Goal: Transaction & Acquisition: Purchase product/service

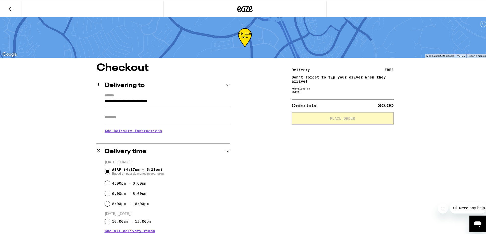
click at [117, 97] on input "**********" at bounding box center [167, 101] width 125 height 9
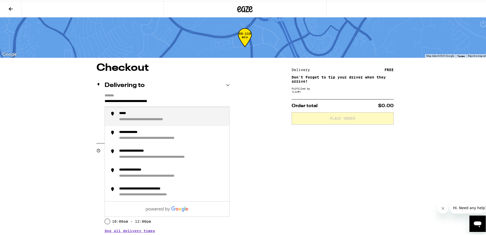
click at [112, 93] on label "*******" at bounding box center [167, 94] width 125 height 5
click at [112, 97] on input "**********" at bounding box center [167, 101] width 125 height 9
click at [105, 101] on input "**********" at bounding box center [167, 101] width 125 height 9
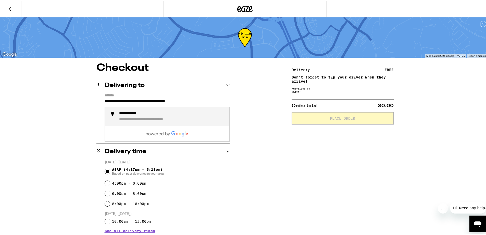
click at [170, 117] on div "**********" at bounding box center [158, 118] width 79 height 5
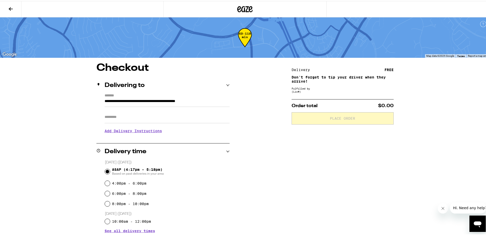
type input "**********"
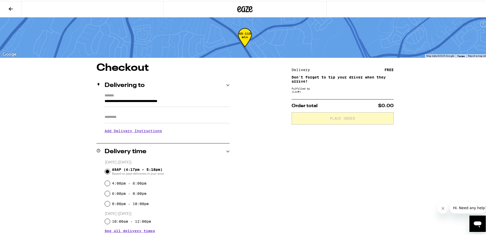
click at [11, 6] on icon at bounding box center [11, 8] width 6 height 6
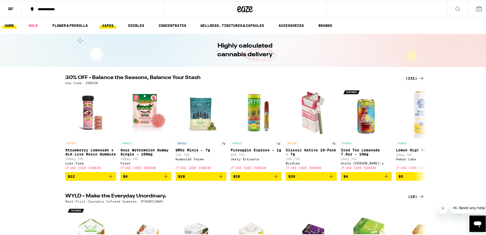
click at [104, 26] on link "VAPES" at bounding box center [108, 24] width 17 height 6
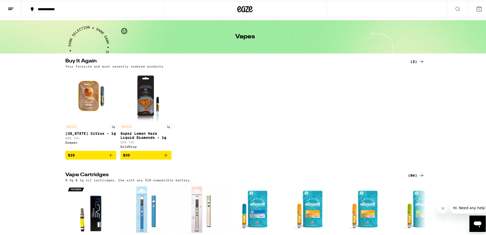
scroll to position [26, 0]
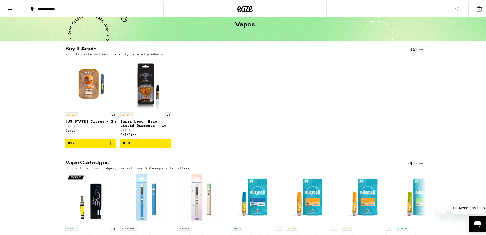
click at [412, 165] on div "(84)" at bounding box center [416, 162] width 17 height 6
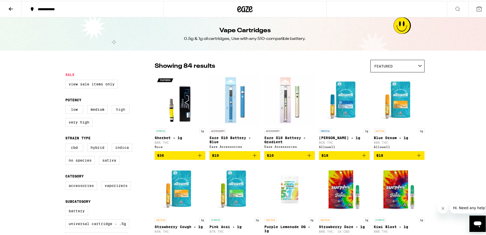
click at [119, 111] on label "High" at bounding box center [121, 108] width 18 height 9
click at [67, 105] on input "High" at bounding box center [66, 105] width 0 height 0
checkbox input "true"
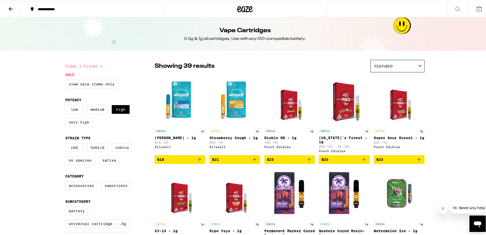
click at [72, 124] on label "Very High" at bounding box center [78, 121] width 27 height 9
click at [67, 105] on input "Very High" at bounding box center [66, 105] width 0 height 0
checkbox input "true"
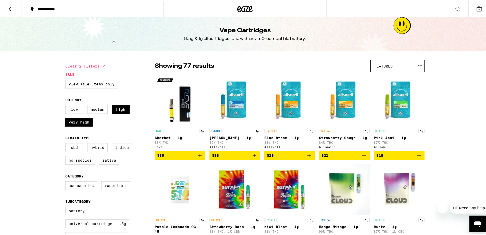
click at [406, 68] on div "Featured" at bounding box center [398, 65] width 54 height 12
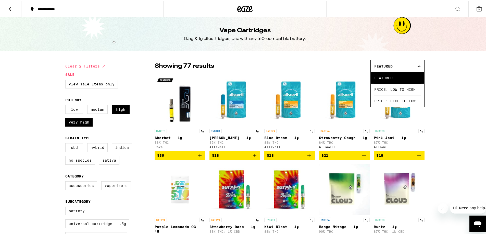
click at [412, 62] on div "Featured" at bounding box center [398, 65] width 54 height 12
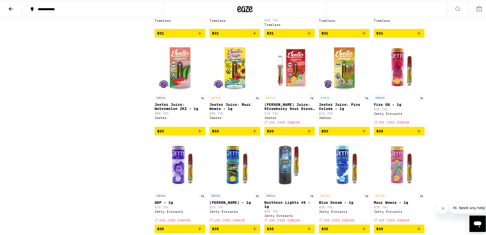
scroll to position [715, 0]
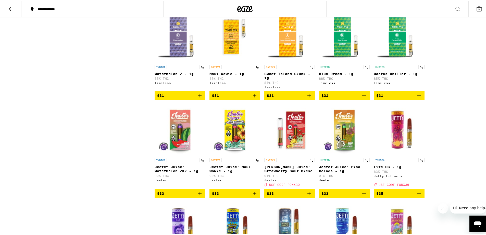
click at [291, 51] on img "Open page for Sweet Island Skunk - 1g from Timeless" at bounding box center [289, 35] width 51 height 51
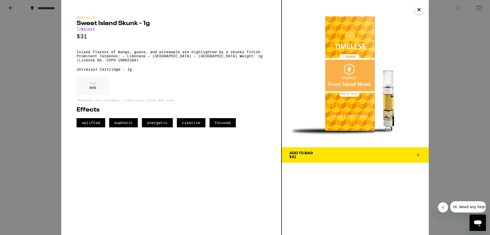
click at [416, 10] on button "Close" at bounding box center [419, 9] width 9 height 9
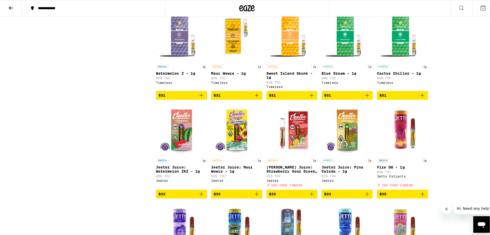
scroll to position [587, 0]
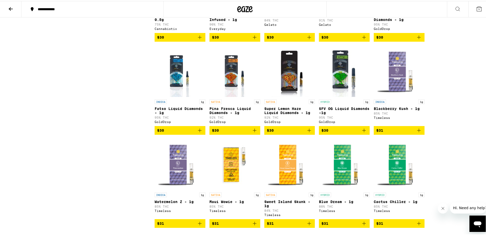
click at [227, 91] on img "Open page for Pina Fresca Liquid Diamonds - 1g from GoldDrop" at bounding box center [234, 70] width 41 height 51
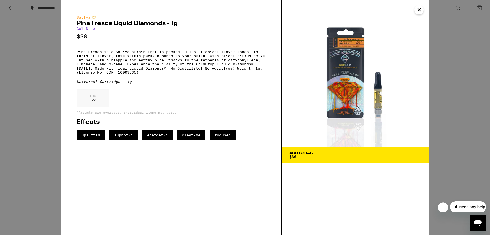
click at [420, 10] on icon "Close" at bounding box center [419, 10] width 6 height 8
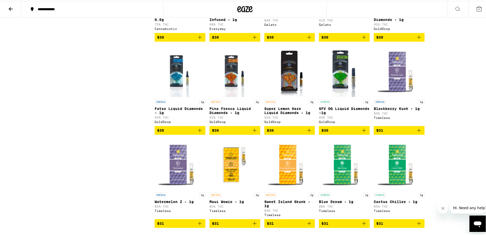
click at [289, 96] on img "Open page for Super Lemon Haze Liquid Diamonds - 1g from GoldDrop" at bounding box center [290, 70] width 49 height 51
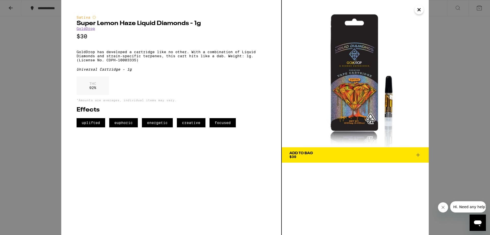
click at [415, 154] on span "Add To Bag $30" at bounding box center [356, 154] width 132 height 7
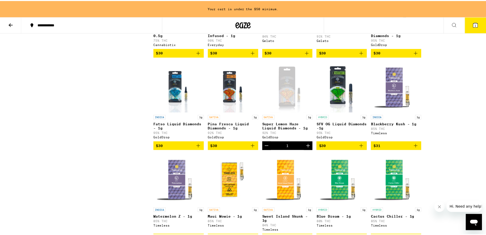
scroll to position [604, 0]
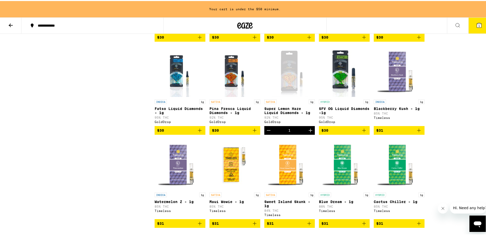
click at [308, 132] on icon "Increment" at bounding box center [311, 129] width 6 height 6
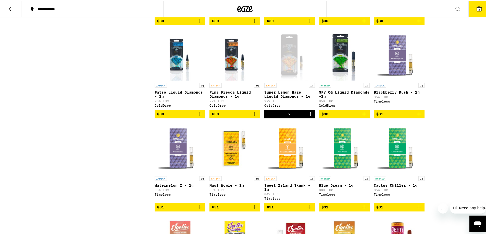
scroll to position [587, 0]
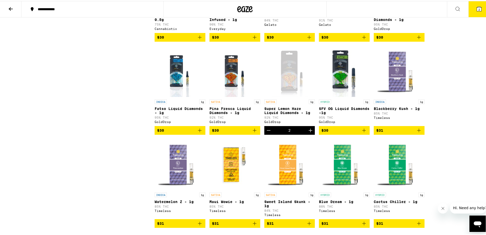
click at [310, 132] on icon "Increment" at bounding box center [311, 129] width 6 height 6
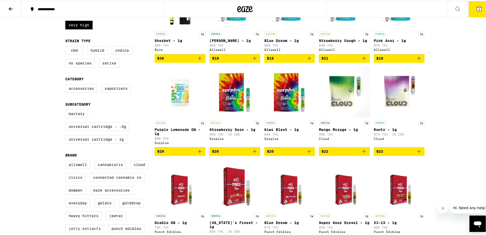
scroll to position [51, 0]
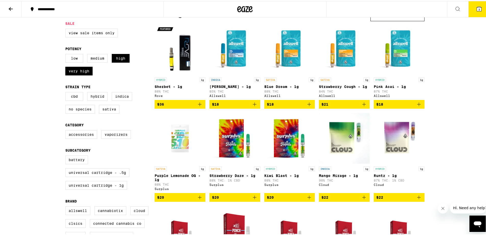
click at [10, 7] on icon at bounding box center [11, 8] width 4 height 4
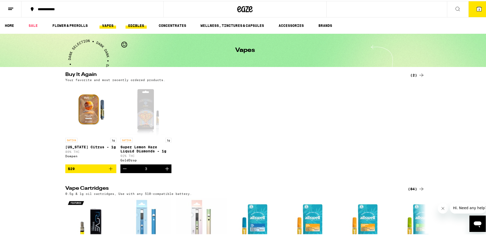
click at [136, 27] on link "EDIBLES" at bounding box center [136, 24] width 21 height 6
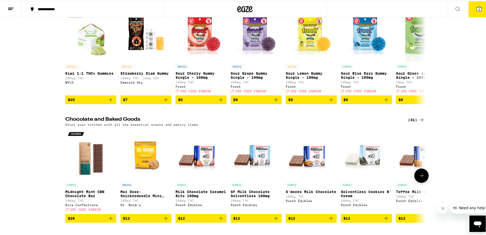
scroll to position [51, 0]
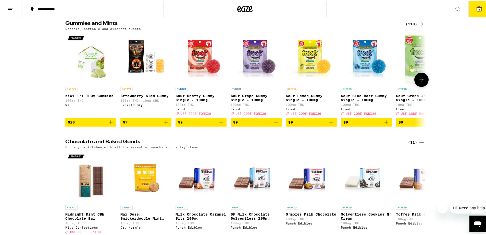
click at [422, 79] on icon at bounding box center [422, 79] width 6 height 6
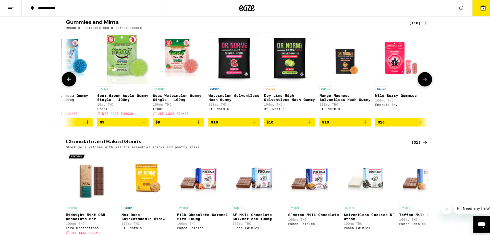
scroll to position [0, 304]
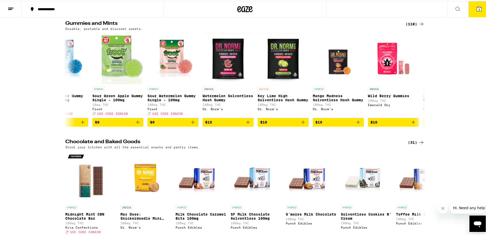
click at [476, 10] on icon at bounding box center [479, 8] width 6 height 6
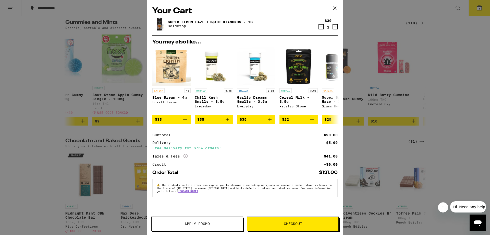
click at [279, 220] on button "Checkout" at bounding box center [293, 223] width 92 height 14
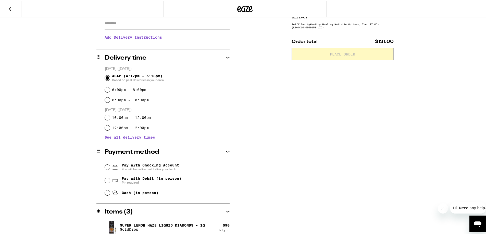
scroll to position [96, 0]
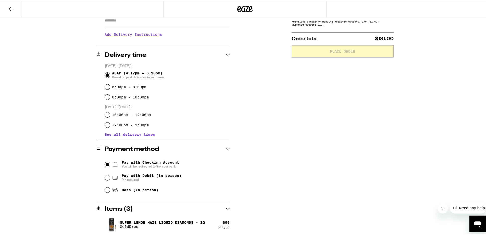
click at [105, 162] on input "Pay with Checking Account You will be redirected to link your bank" at bounding box center [107, 163] width 5 height 5
click at [113, 177] on icon at bounding box center [115, 176] width 5 height 3
click at [110, 177] on input "Pay with Debit (in person) Pin required" at bounding box center [107, 176] width 5 height 5
radio input "true"
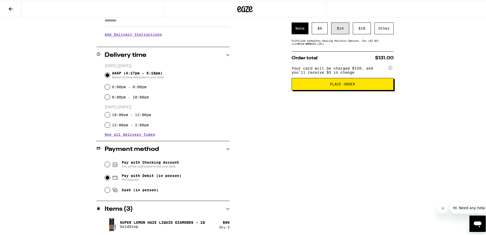
click at [341, 27] on div "$ 14" at bounding box center [340, 27] width 18 height 12
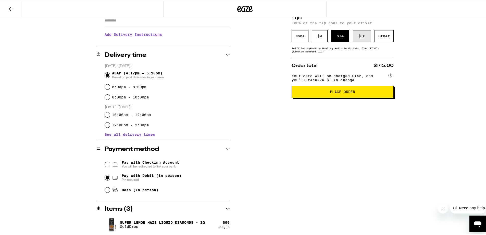
click at [360, 33] on div "$ 18" at bounding box center [362, 35] width 18 height 12
click at [349, 92] on span "Place Order" at bounding box center [342, 91] width 25 height 4
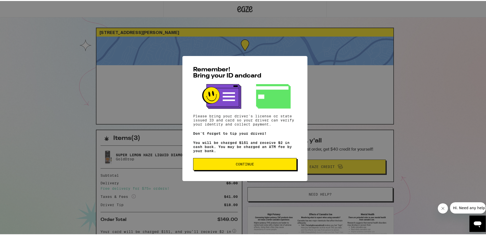
click at [242, 169] on button "Continue" at bounding box center [245, 163] width 104 height 12
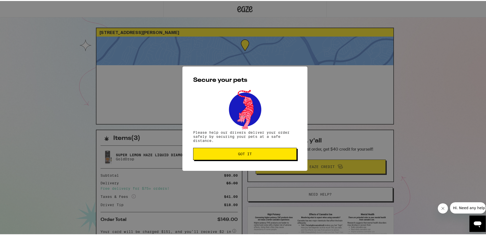
click at [242, 152] on span "Got it" at bounding box center [245, 153] width 14 height 4
